Goal: Information Seeking & Learning: Check status

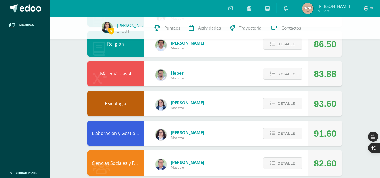
scroll to position [144, 0]
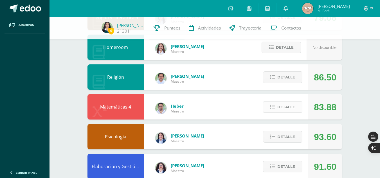
click at [283, 108] on span "Detalle" at bounding box center [287, 107] width 18 height 10
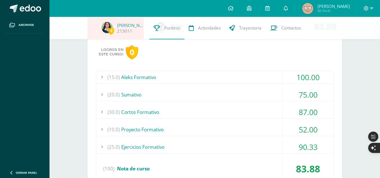
scroll to position [225, 0]
click at [268, 128] on div "(10.0) Proyecto Formativo" at bounding box center [214, 129] width 237 height 13
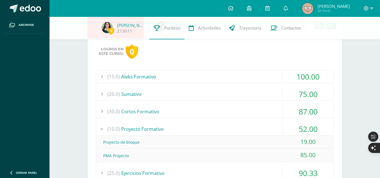
click at [268, 128] on div "(10.0) Proyecto Formativo" at bounding box center [214, 129] width 237 height 13
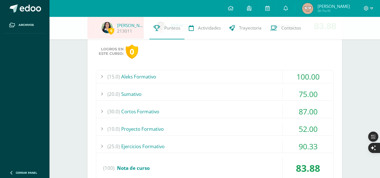
click at [244, 107] on div "(30.0) Cortos Formativo" at bounding box center [214, 111] width 237 height 13
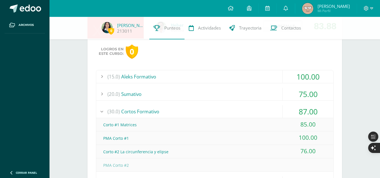
click at [244, 107] on div "(30.0) Cortos Formativo" at bounding box center [214, 111] width 237 height 13
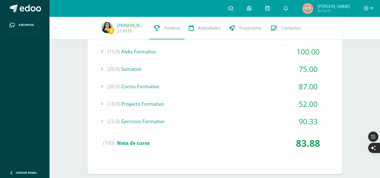
scroll to position [250, 0]
click at [250, 119] on div "(25.0) Ejercicios Formativo" at bounding box center [214, 121] width 237 height 13
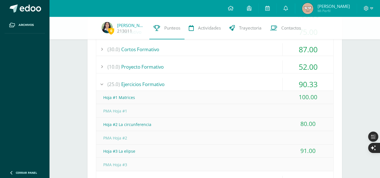
scroll to position [287, 0]
click at [204, 80] on div "(25.0) Ejercicios Formativo" at bounding box center [214, 84] width 237 height 13
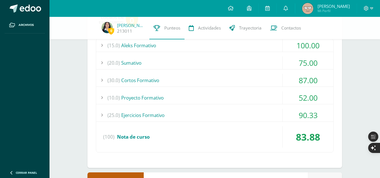
scroll to position [255, 0]
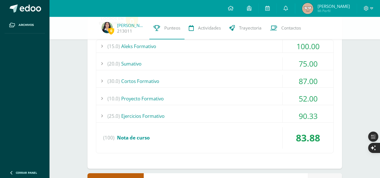
click at [226, 77] on div "(30.0) Cortos Formativo" at bounding box center [214, 81] width 237 height 13
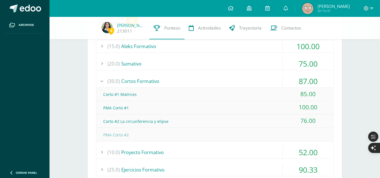
click at [226, 77] on div "(30.0) Cortos Formativo" at bounding box center [214, 81] width 237 height 13
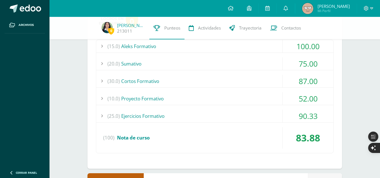
click at [233, 60] on div "(20.0) [GEOGRAPHIC_DATA]" at bounding box center [214, 63] width 237 height 13
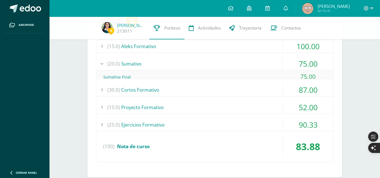
click at [233, 60] on div "(20.0) [GEOGRAPHIC_DATA]" at bounding box center [214, 63] width 237 height 13
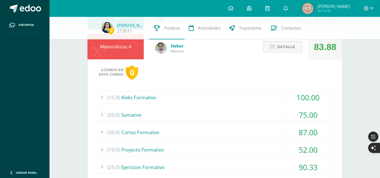
scroll to position [203, 0]
click at [291, 46] on span "Detalle" at bounding box center [287, 47] width 18 height 10
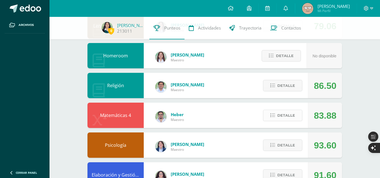
scroll to position [135, 0]
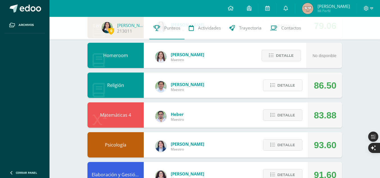
click at [292, 91] on span "Detalle" at bounding box center [287, 85] width 18 height 10
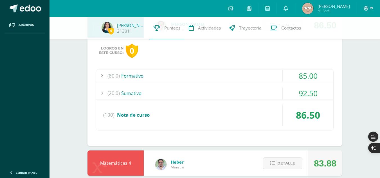
scroll to position [148, 0]
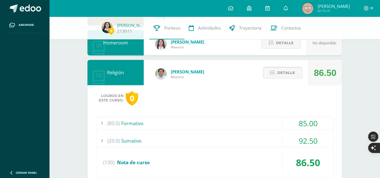
click at [287, 70] on span "Detalle" at bounding box center [287, 73] width 18 height 10
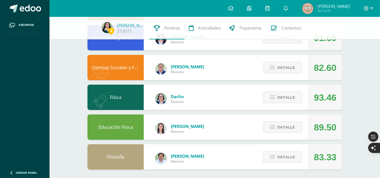
scroll to position [275, 0]
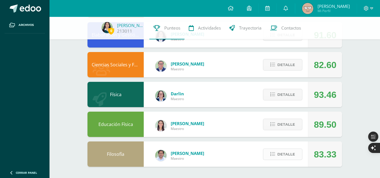
click at [270, 153] on button "Detalle" at bounding box center [282, 155] width 39 height 12
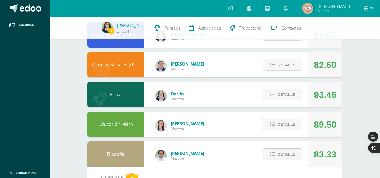
click at [270, 153] on span at bounding box center [282, 155] width 27 height 8
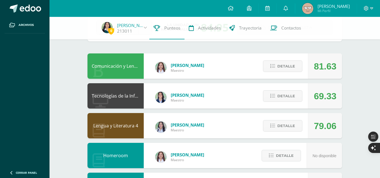
scroll to position [33, 0]
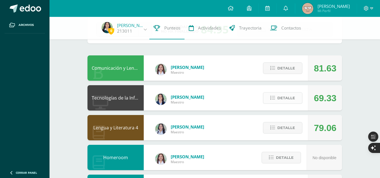
click at [274, 94] on button "Detalle" at bounding box center [282, 98] width 39 height 12
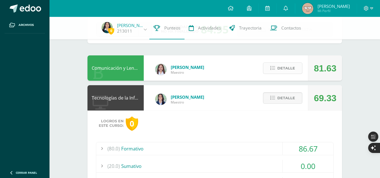
click at [276, 73] on button "Detalle" at bounding box center [282, 68] width 39 height 12
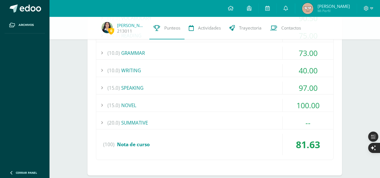
scroll to position [152, 0]
click at [223, 126] on div "(20.0) SUMMATIVE" at bounding box center [214, 122] width 237 height 13
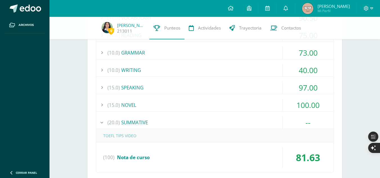
click at [223, 126] on div "(20.0) SUMMATIVE" at bounding box center [214, 122] width 237 height 13
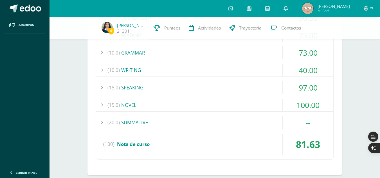
click at [199, 107] on div "(15.0) NOVEL" at bounding box center [214, 105] width 237 height 13
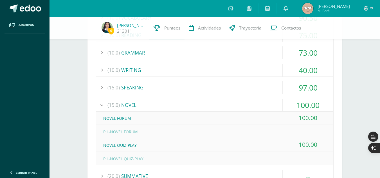
click at [199, 107] on div "(15.0) NOVEL" at bounding box center [214, 105] width 237 height 13
